Goal: Transaction & Acquisition: Purchase product/service

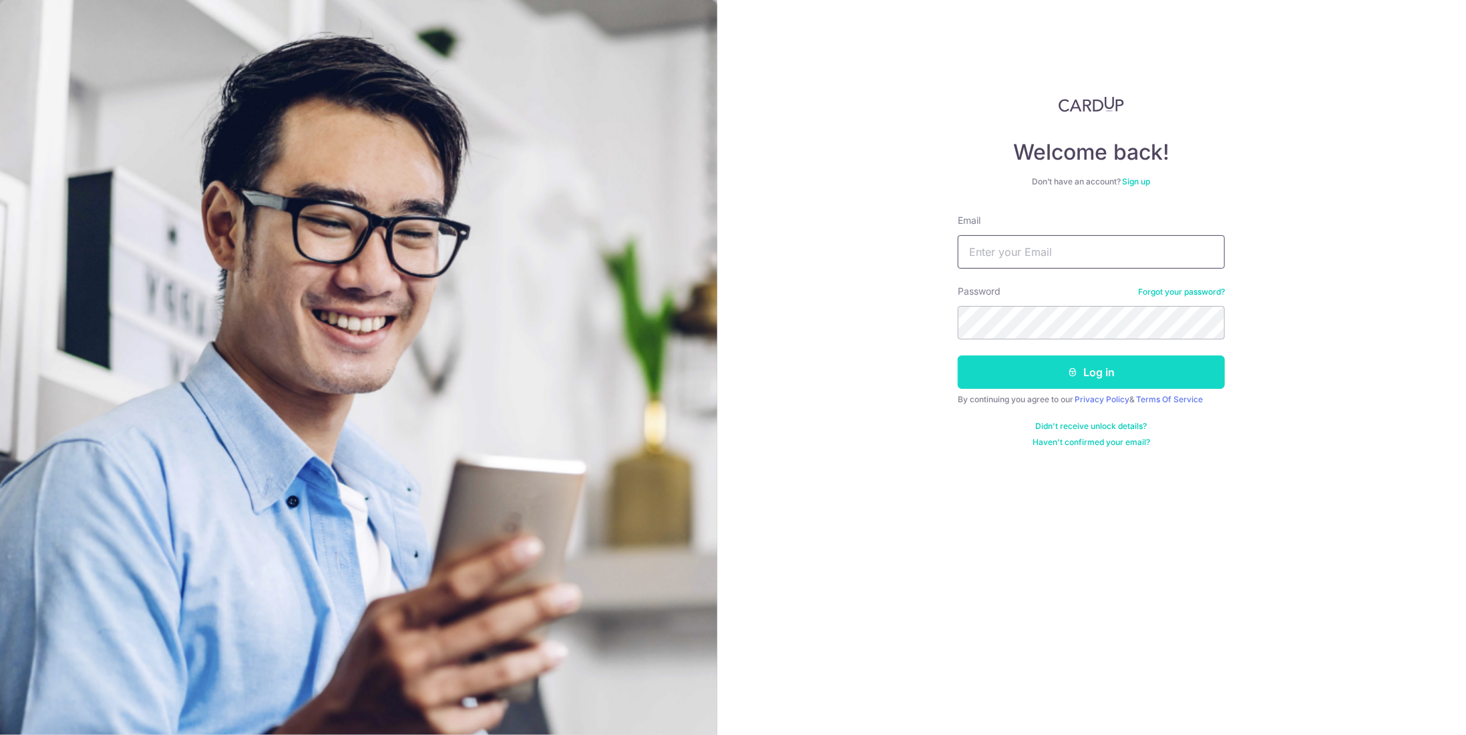
type input "hengyireg@gmail.com"
click at [1068, 377] on button "Log in" at bounding box center [1091, 371] width 267 height 33
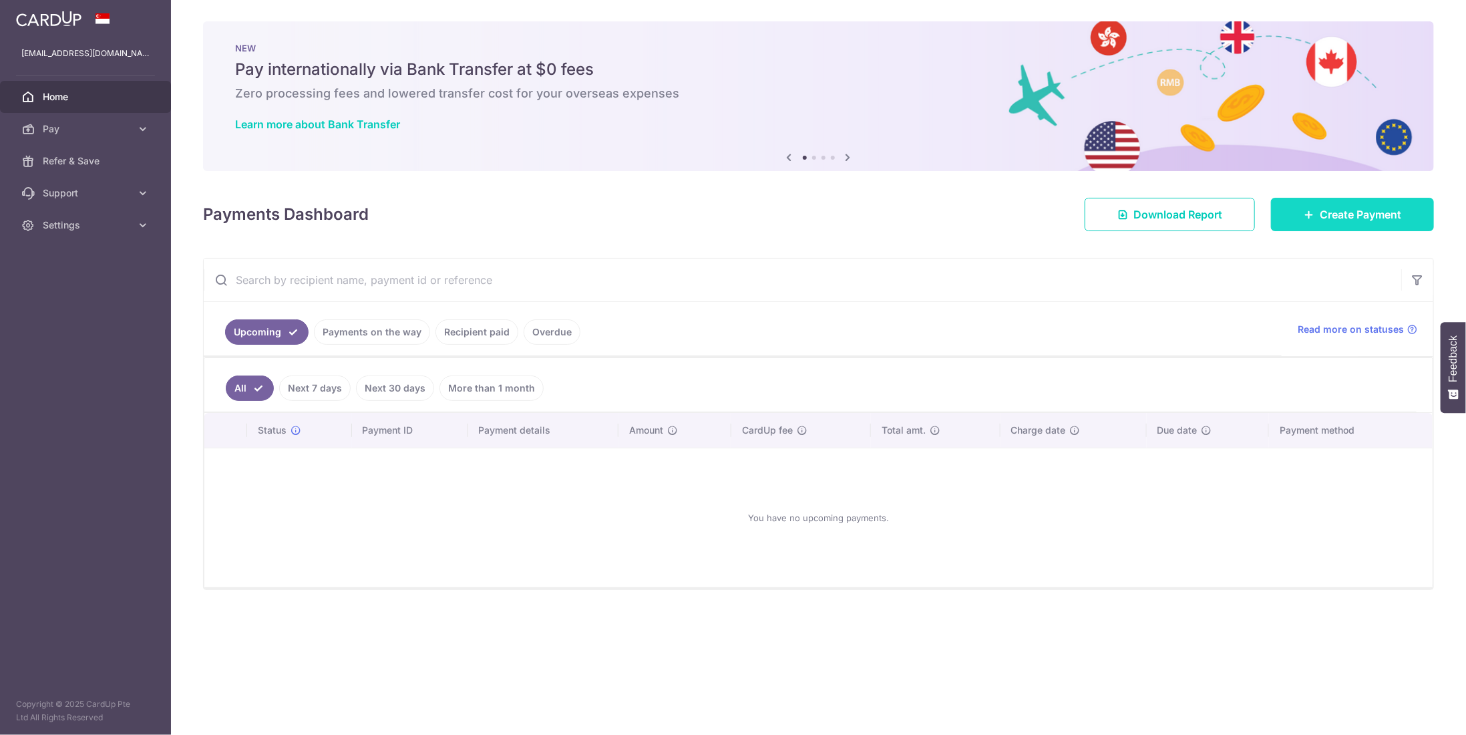
click at [1336, 217] on span "Create Payment" at bounding box center [1360, 214] width 81 height 16
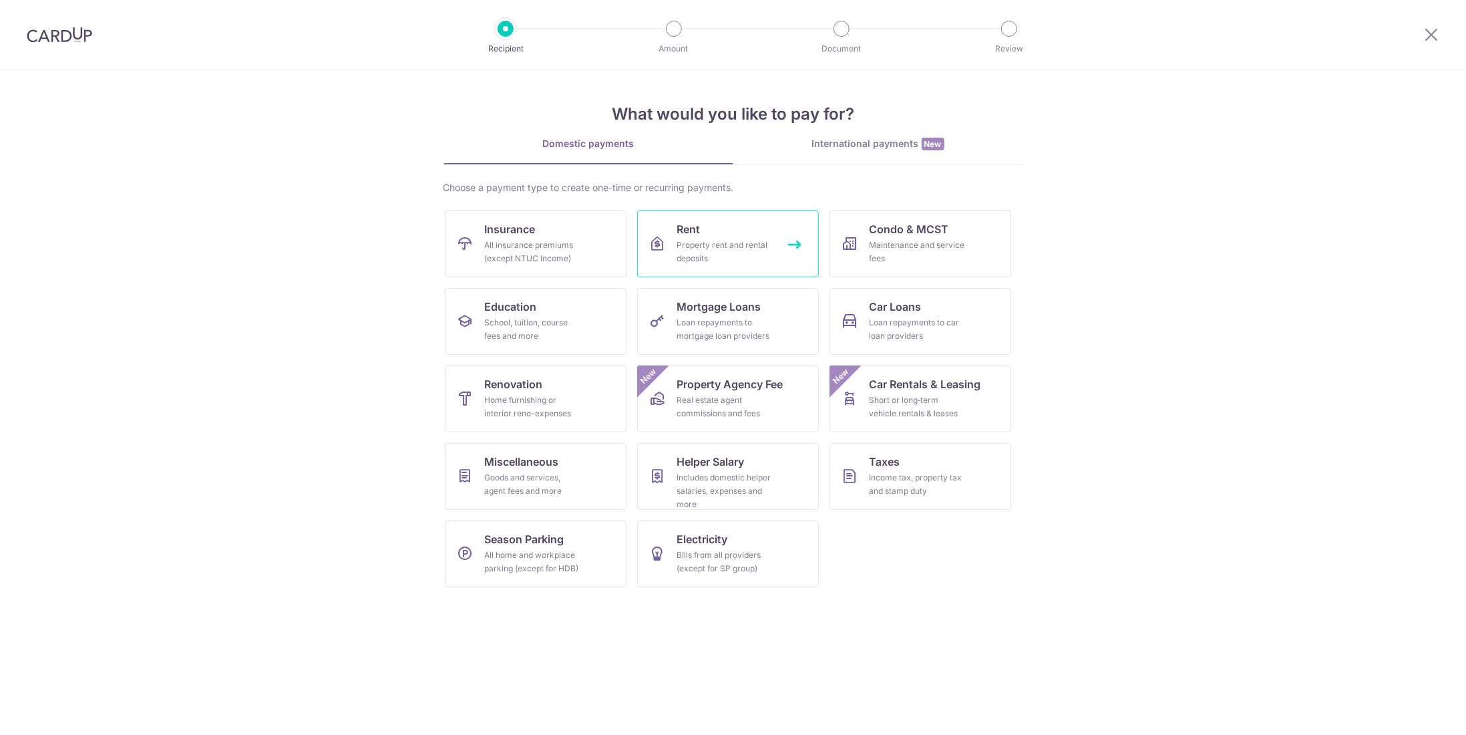
click at [749, 236] on link "Rent Property rent and rental deposits" at bounding box center [728, 243] width 182 height 67
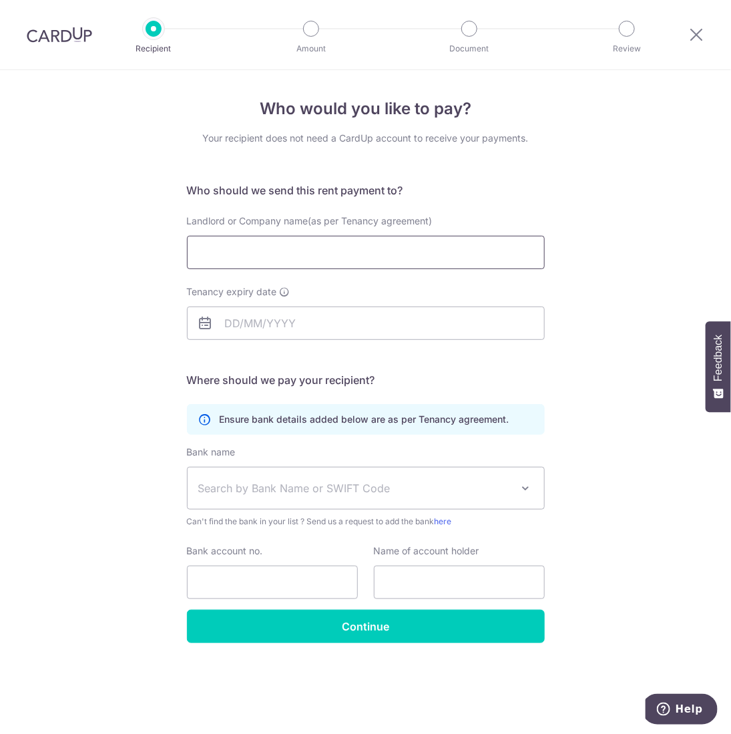
click at [461, 252] on input "Landlord or Company name(as per Tenancy agreement)" at bounding box center [366, 252] width 358 height 33
click at [456, 251] on input "Landlord or Company name(as per Tenancy agreement)" at bounding box center [366, 252] width 358 height 33
click at [259, 250] on input "Landlord or Company name(as per Tenancy agreement)" at bounding box center [366, 252] width 358 height 33
paste input "_______________________________"
type input "_______________________________"
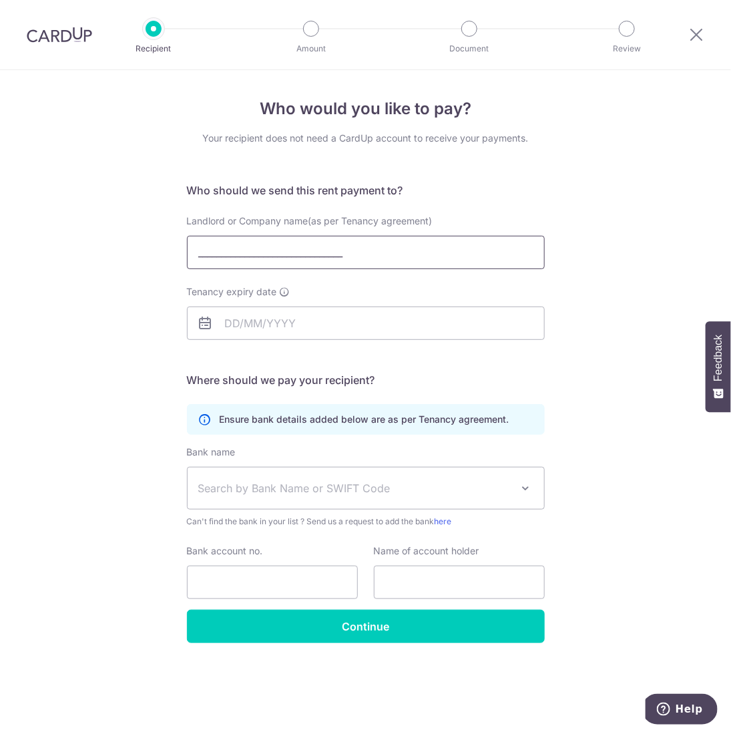
drag, startPoint x: 365, startPoint y: 255, endPoint x: 74, endPoint y: 235, distance: 291.9
click at [74, 235] on div "Who would you like to pay? Your recipient does not need a CardUp account to rec…" at bounding box center [365, 402] width 731 height 664
type input "KHOO KAY CHONG"
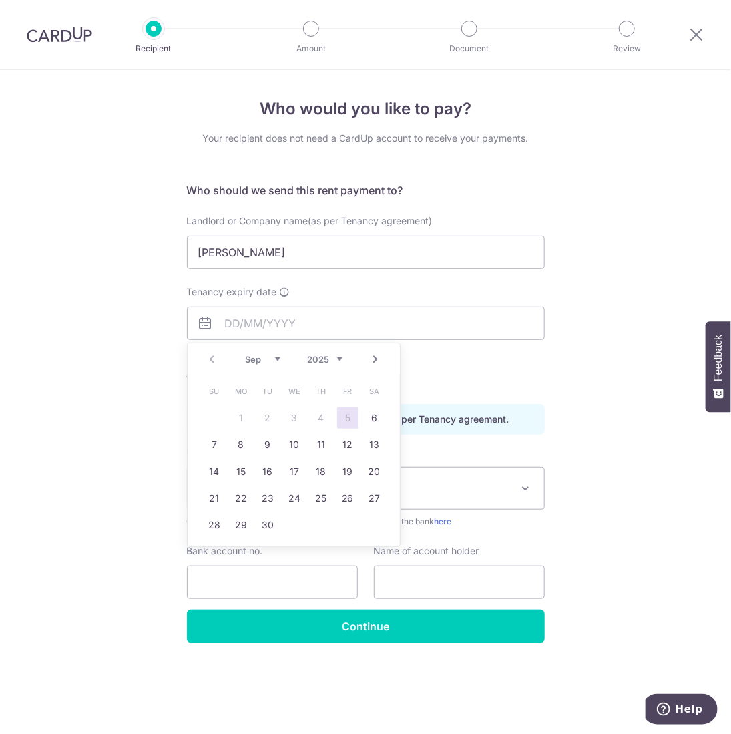
click at [314, 357] on select "2025 2026 2027 2028 2029 2030 2031 2032 2033 2034 2035" at bounding box center [324, 359] width 35 height 11
click at [254, 363] on select "Jan Feb Mar Apr May Jun Jul Aug Sep Oct Nov Dec" at bounding box center [262, 359] width 35 height 11
click at [215, 501] on link "22" at bounding box center [214, 498] width 21 height 21
type input "22/08/2027"
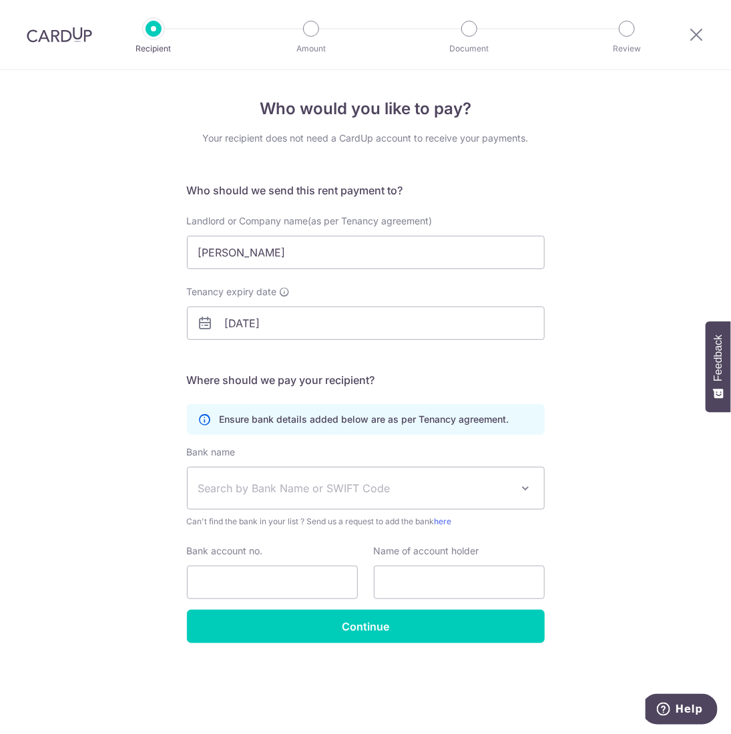
click at [266, 490] on span "Search by Bank Name or SWIFT Code" at bounding box center [355, 488] width 314 height 16
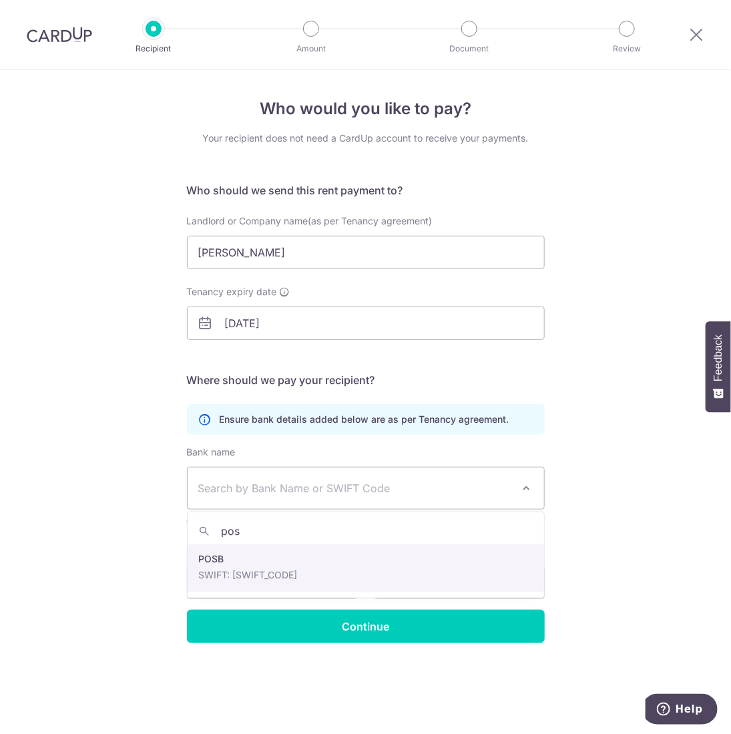
type input "pos"
select select "19"
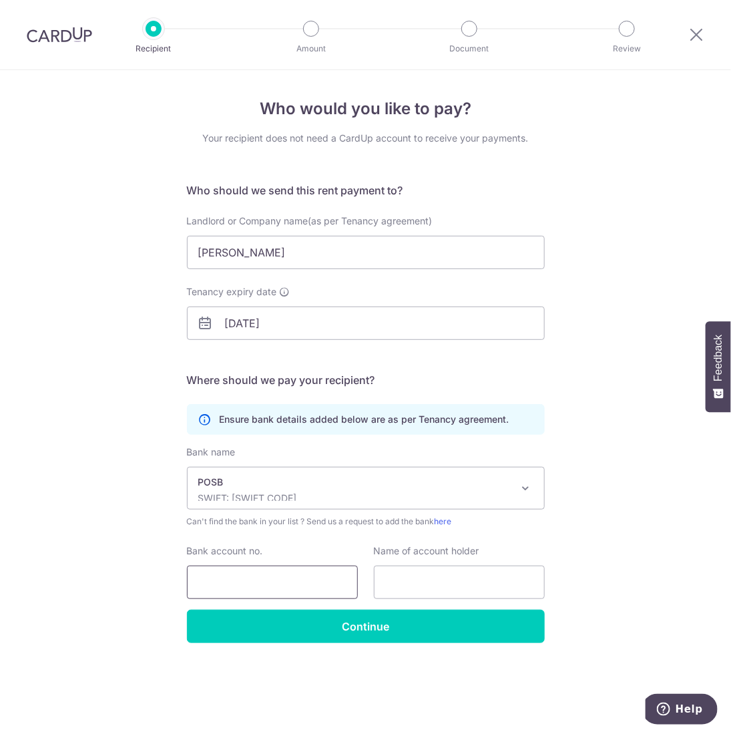
click at [286, 575] on input "Bank account no." at bounding box center [272, 582] width 171 height 33
click at [294, 583] on input "121" at bounding box center [272, 582] width 171 height 33
type input "121488507"
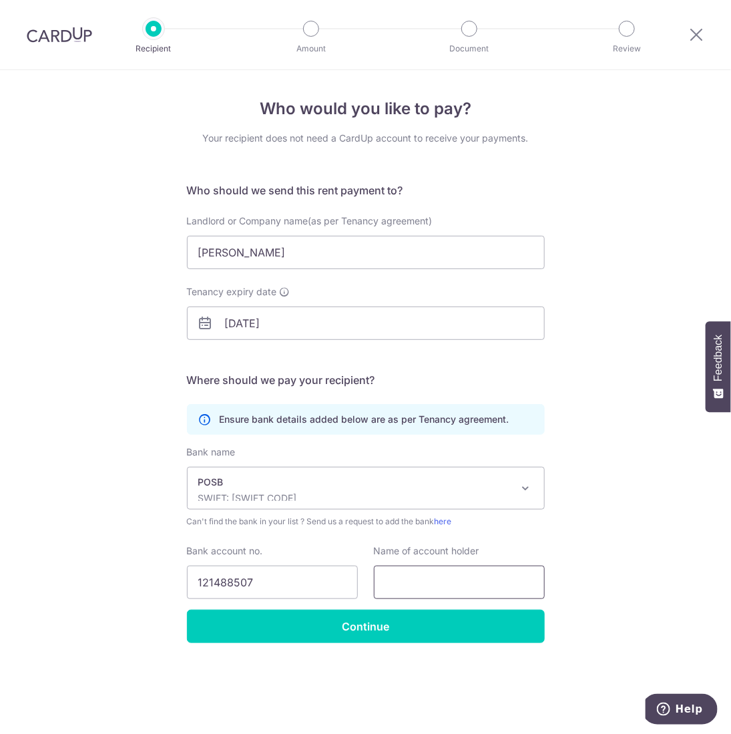
click at [465, 582] on input "text" at bounding box center [459, 582] width 171 height 33
click at [321, 250] on input "KHOO KAY CHONG" at bounding box center [366, 252] width 358 height 33
click at [486, 587] on input "text" at bounding box center [459, 582] width 171 height 33
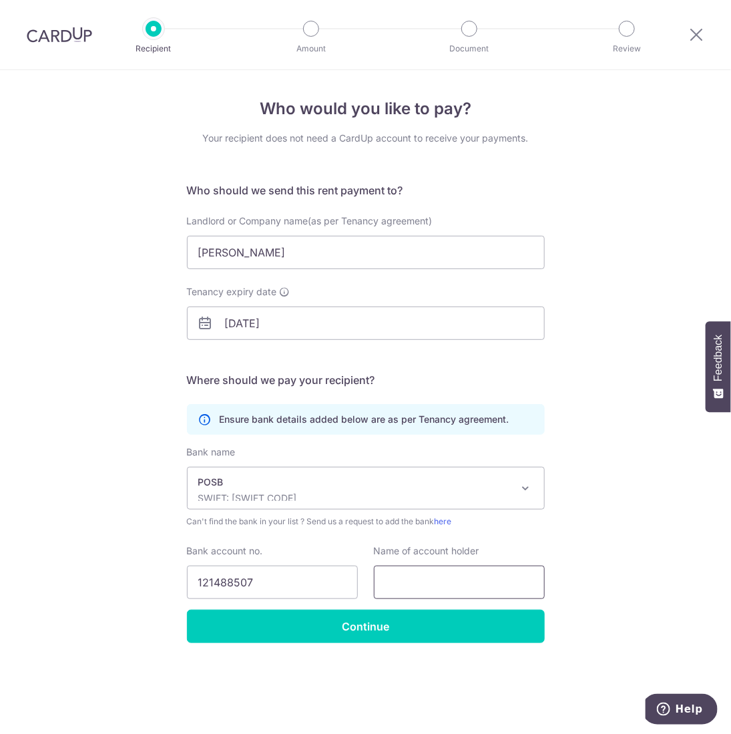
click at [486, 587] on input "text" at bounding box center [459, 582] width 171 height 33
paste input "KHOO KAY CHONG"
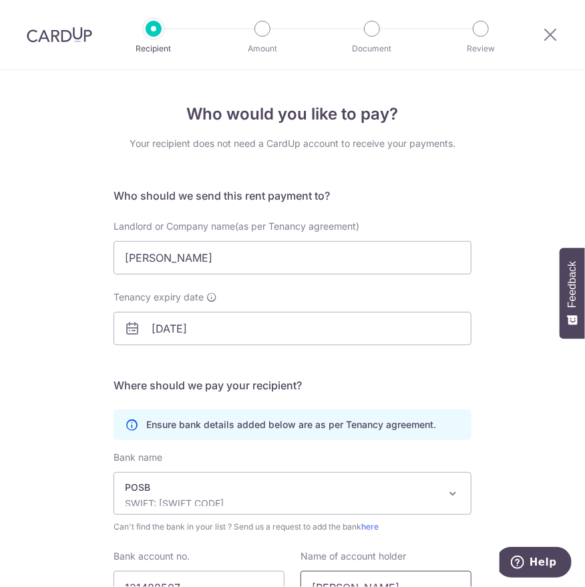
scroll to position [124, 0]
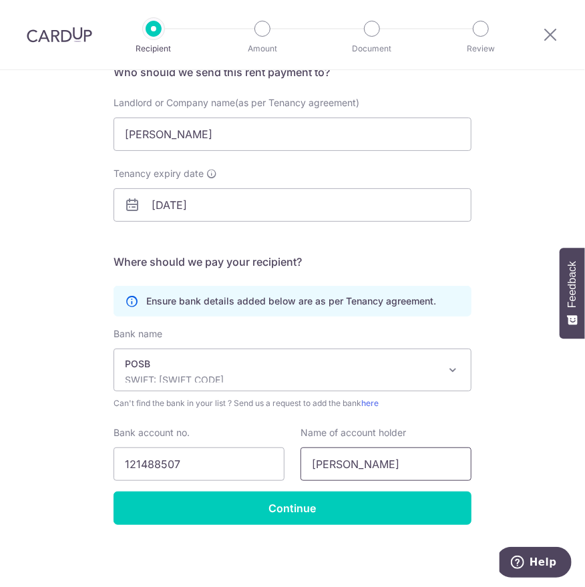
type input "KHOO KAY CHONG"
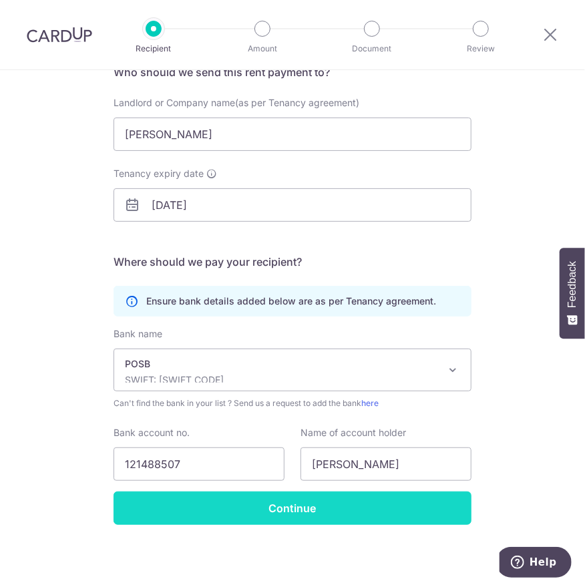
click at [391, 512] on input "Continue" at bounding box center [293, 508] width 358 height 33
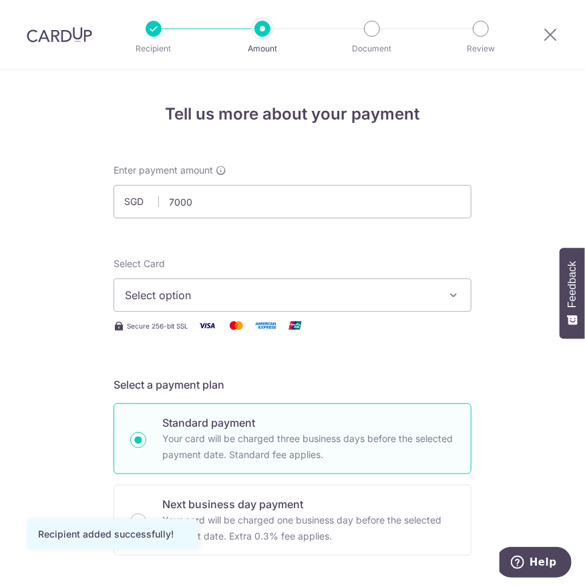
type input "7,000.00"
click at [214, 291] on span "Select option" at bounding box center [280, 295] width 311 height 16
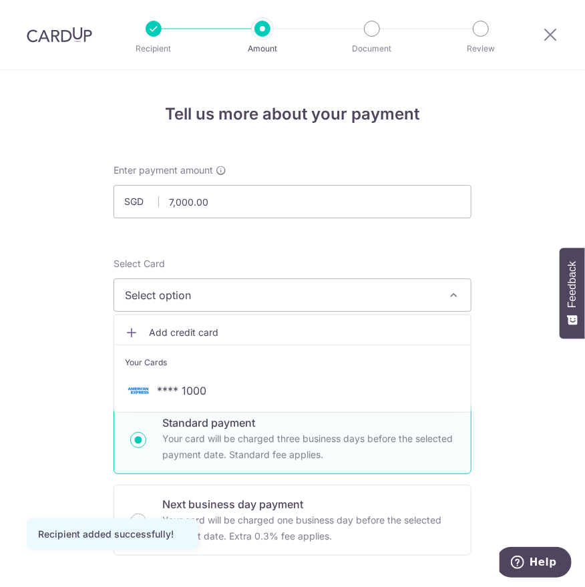
click at [200, 335] on span "Add credit card" at bounding box center [304, 332] width 311 height 13
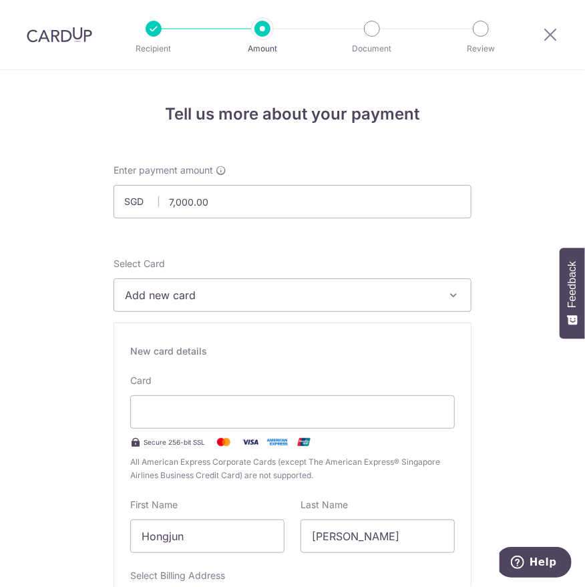
click at [267, 387] on div "Card Secure 256-bit SSL All American Express Corporate Cards (except The Americ…" at bounding box center [292, 428] width 325 height 108
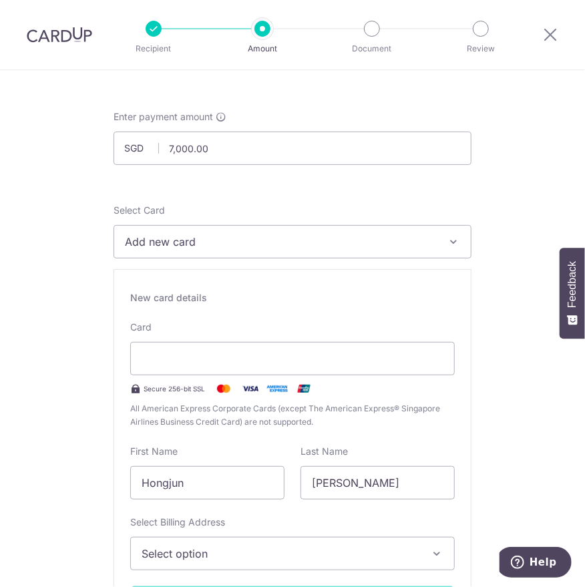
scroll to position [160, 0]
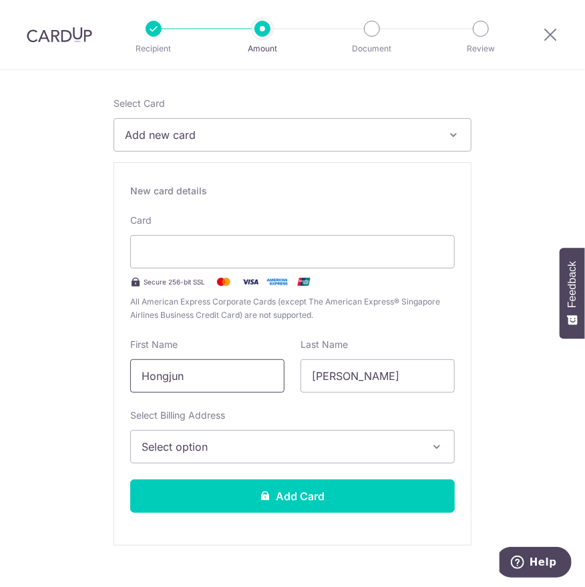
click at [222, 381] on input "Hongjun" at bounding box center [207, 375] width 154 height 33
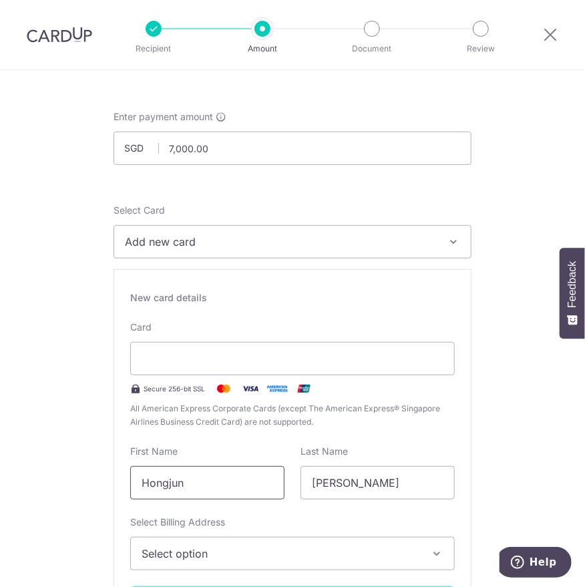
scroll to position [0, 0]
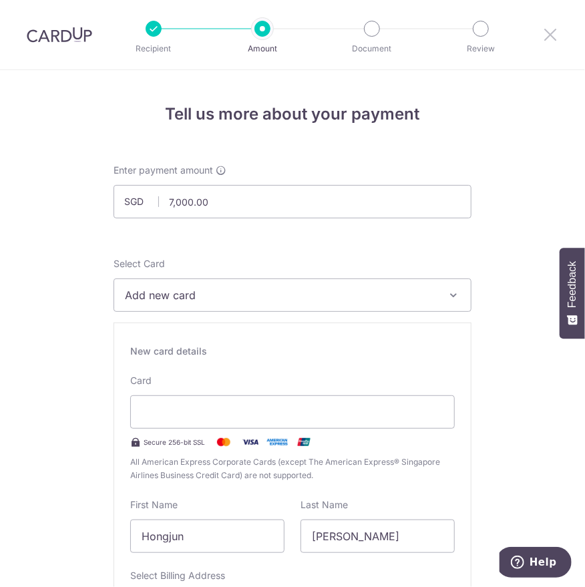
click at [549, 39] on icon at bounding box center [550, 34] width 16 height 17
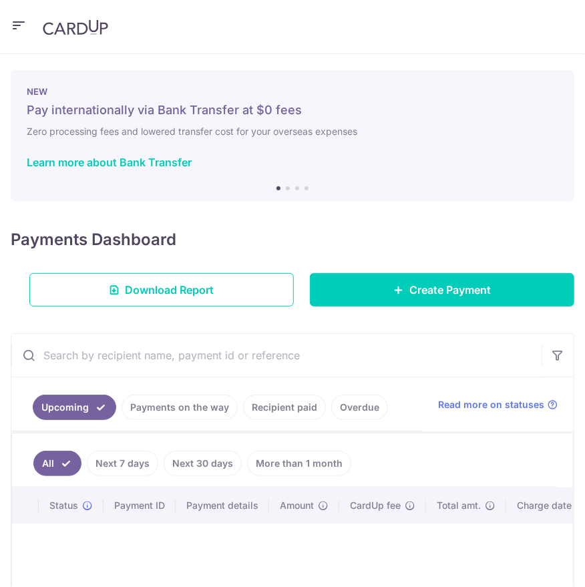
click at [17, 29] on icon "button" at bounding box center [19, 25] width 16 height 17
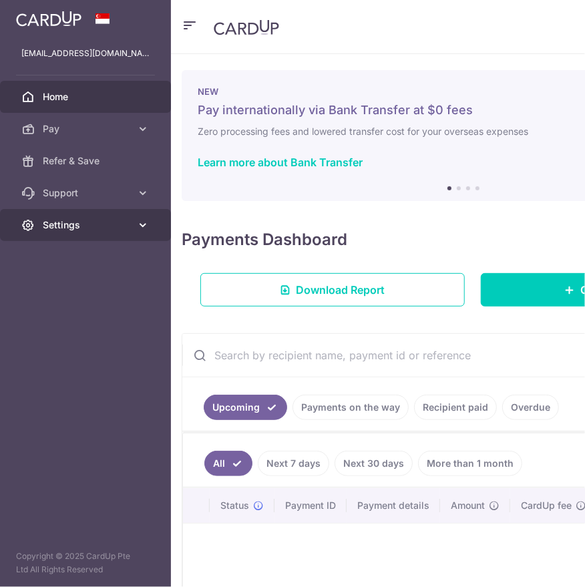
click at [103, 225] on span "Settings" at bounding box center [87, 224] width 88 height 13
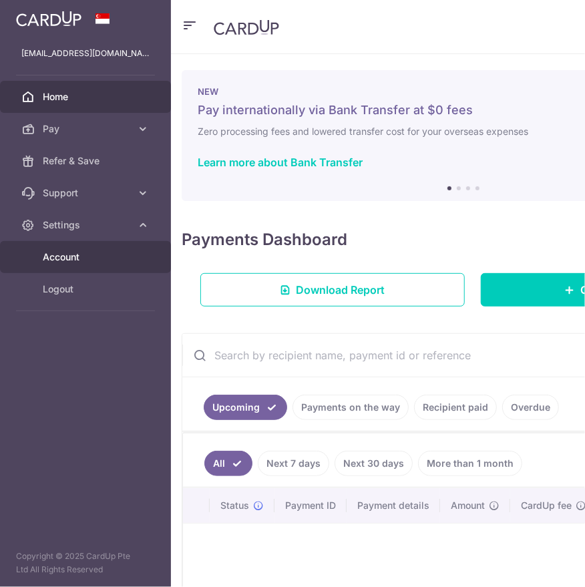
click at [77, 257] on span "Account" at bounding box center [87, 256] width 88 height 13
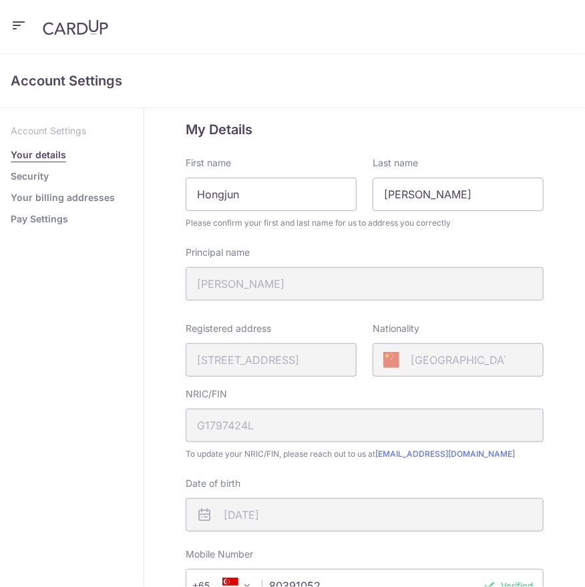
click at [28, 28] on header at bounding box center [292, 27] width 585 height 54
click at [83, 25] on img at bounding box center [75, 27] width 65 height 16
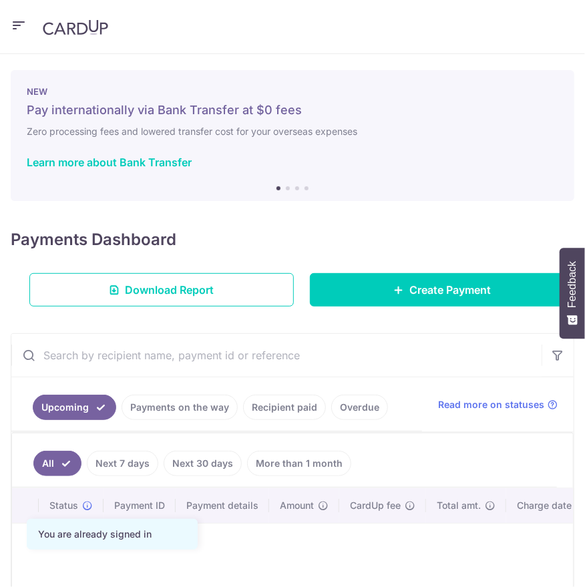
click at [10, 27] on header at bounding box center [292, 27] width 585 height 54
click at [13, 25] on icon "button" at bounding box center [19, 25] width 16 height 17
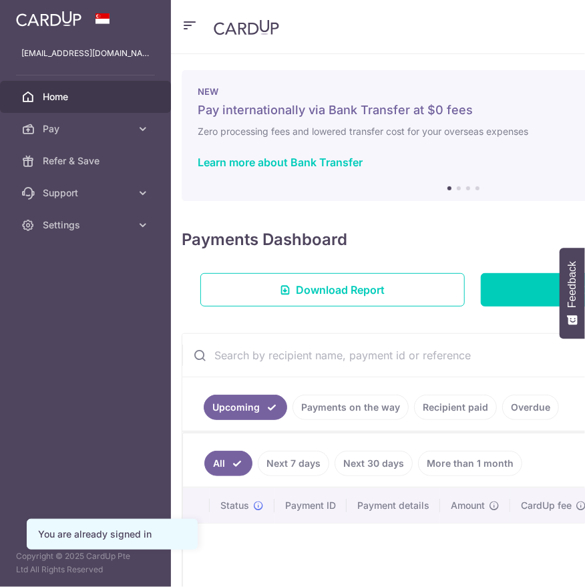
click at [64, 246] on aside "hengyireg@gmail.com Home Pay Payments Recipients Cards Refer & Save Support FAQ…" at bounding box center [85, 293] width 171 height 587
click at [66, 230] on span "Settings" at bounding box center [87, 224] width 88 height 13
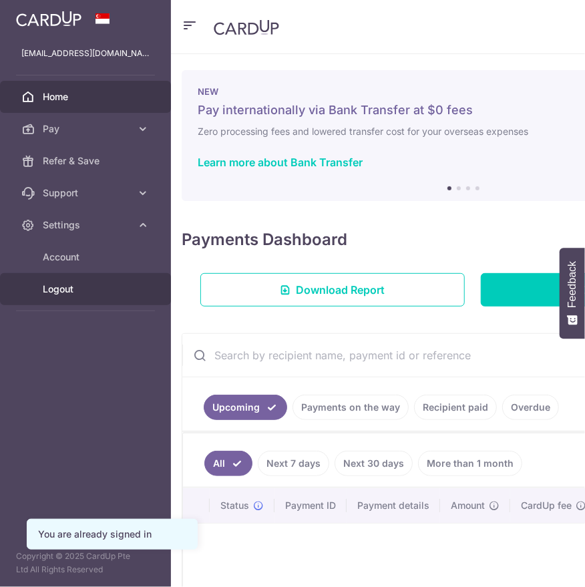
click at [73, 286] on span "Logout" at bounding box center [87, 289] width 88 height 13
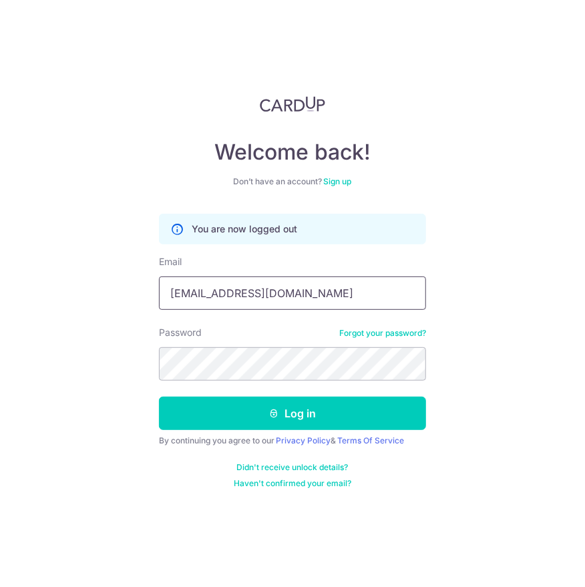
type input "[EMAIL_ADDRESS][DOMAIN_NAME]"
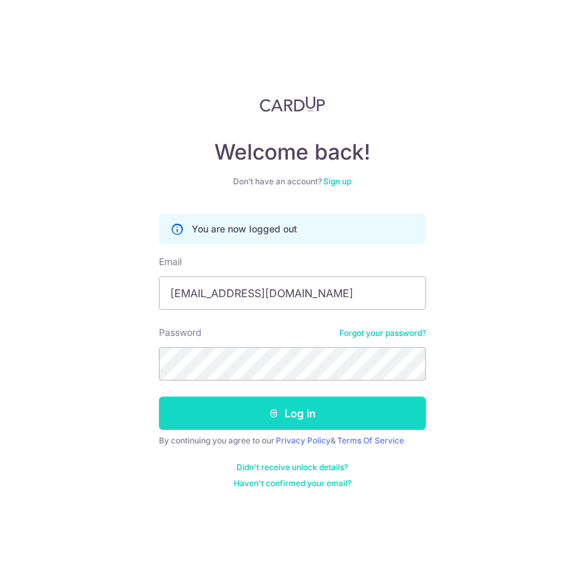
click at [264, 407] on button "Log in" at bounding box center [292, 413] width 267 height 33
